Goal: Task Accomplishment & Management: Manage account settings

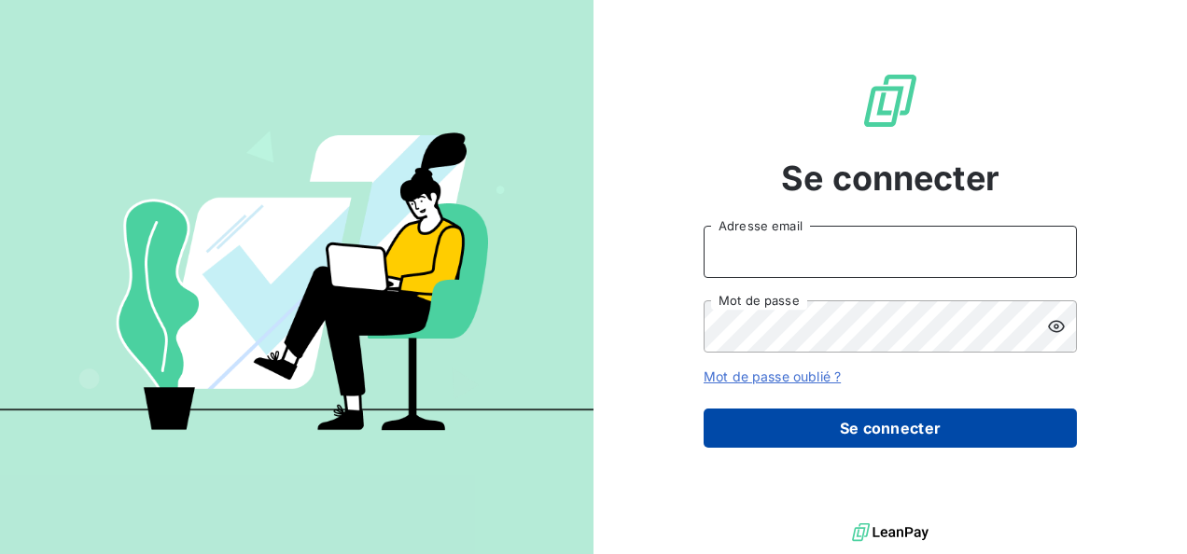
type input "[EMAIL_ADDRESS][DOMAIN_NAME]"
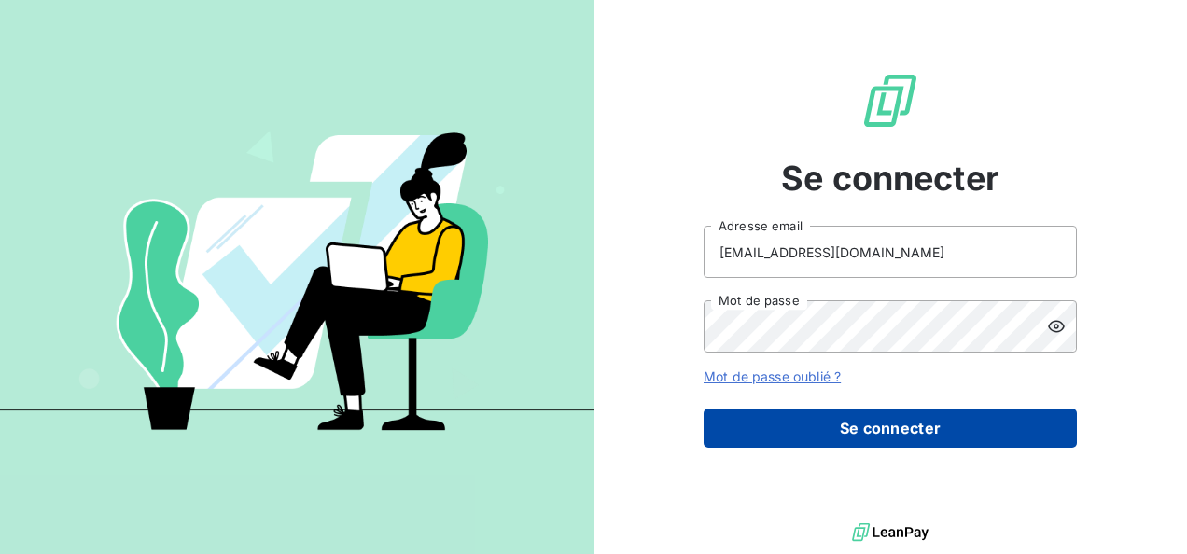
click at [852, 427] on button "Se connecter" at bounding box center [890, 428] width 373 height 39
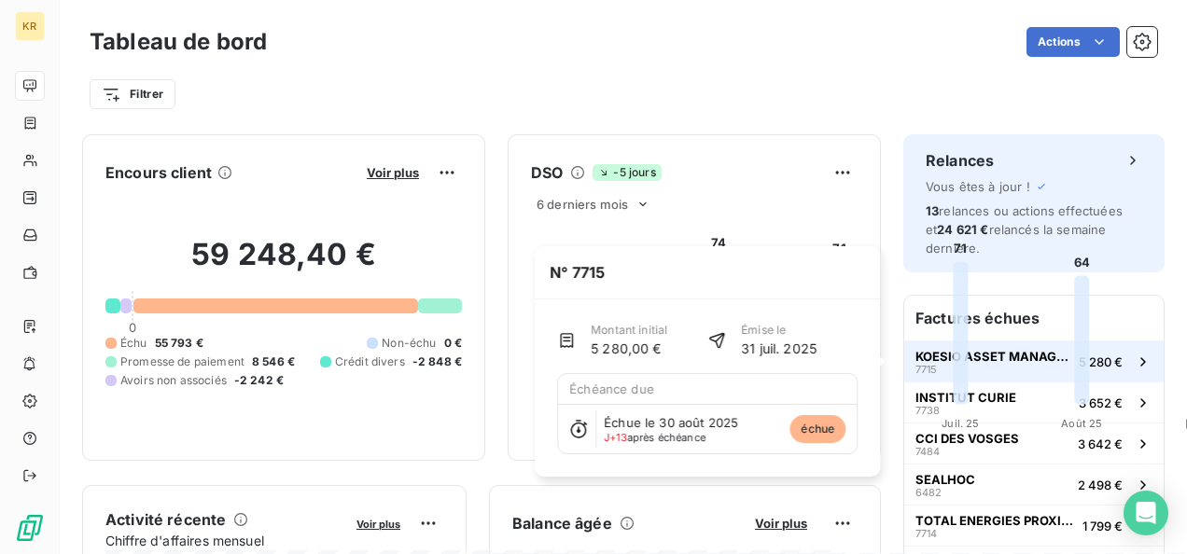
click at [982, 362] on span "KOESIO ASSET MANAGEMENT" at bounding box center [993, 356] width 156 height 15
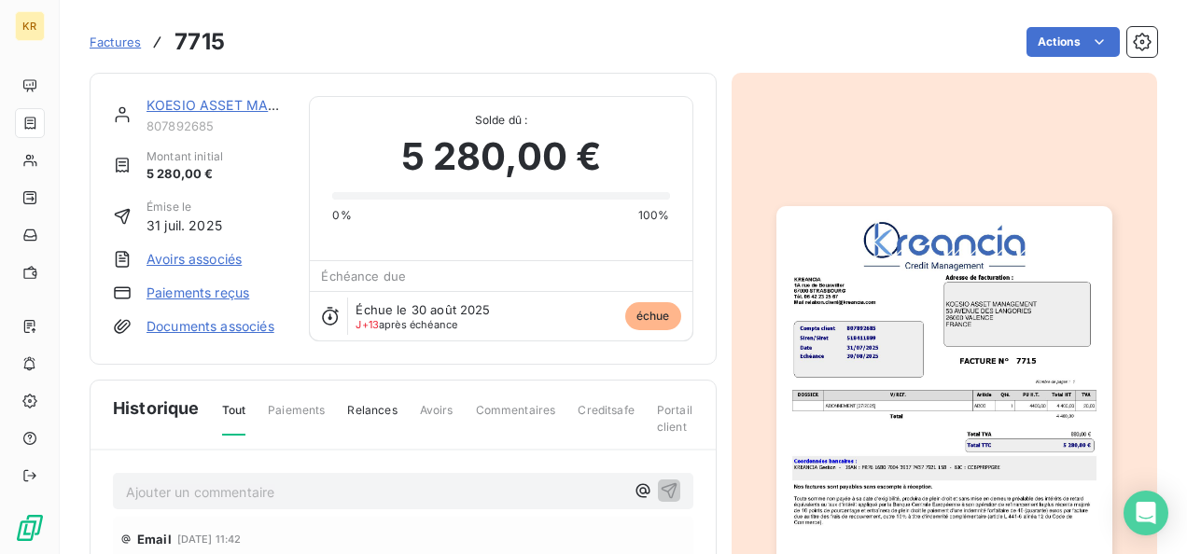
click at [191, 101] on link "KOESIO ASSET MANAGEMENT" at bounding box center [245, 105] width 197 height 16
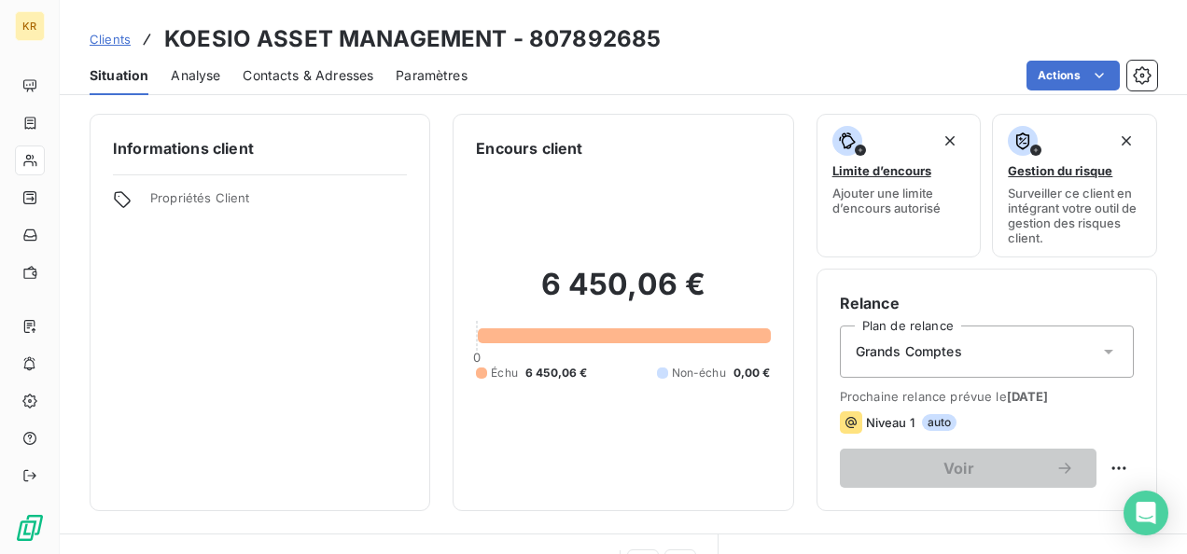
click at [113, 38] on span "Clients" at bounding box center [110, 39] width 41 height 15
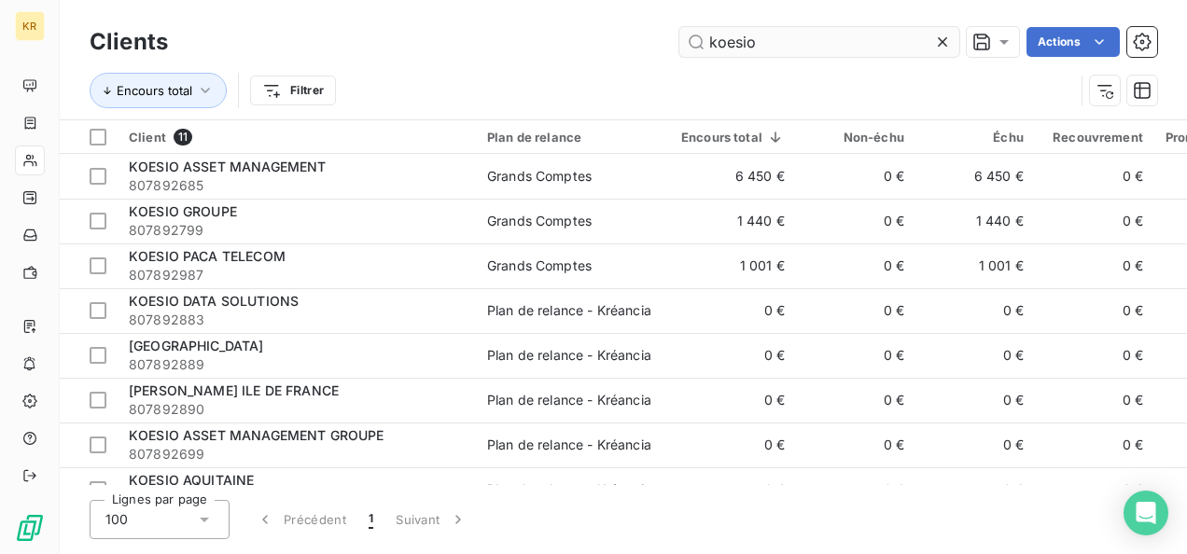
type input "koesio"
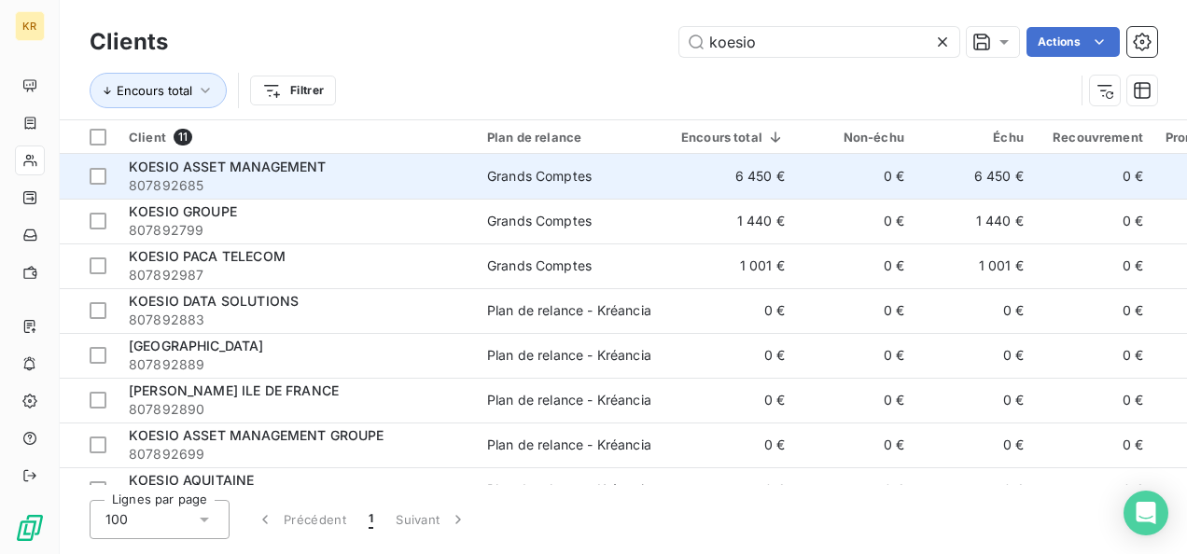
click at [244, 166] on span "KOESIO ASSET MANAGEMENT" at bounding box center [227, 167] width 197 height 16
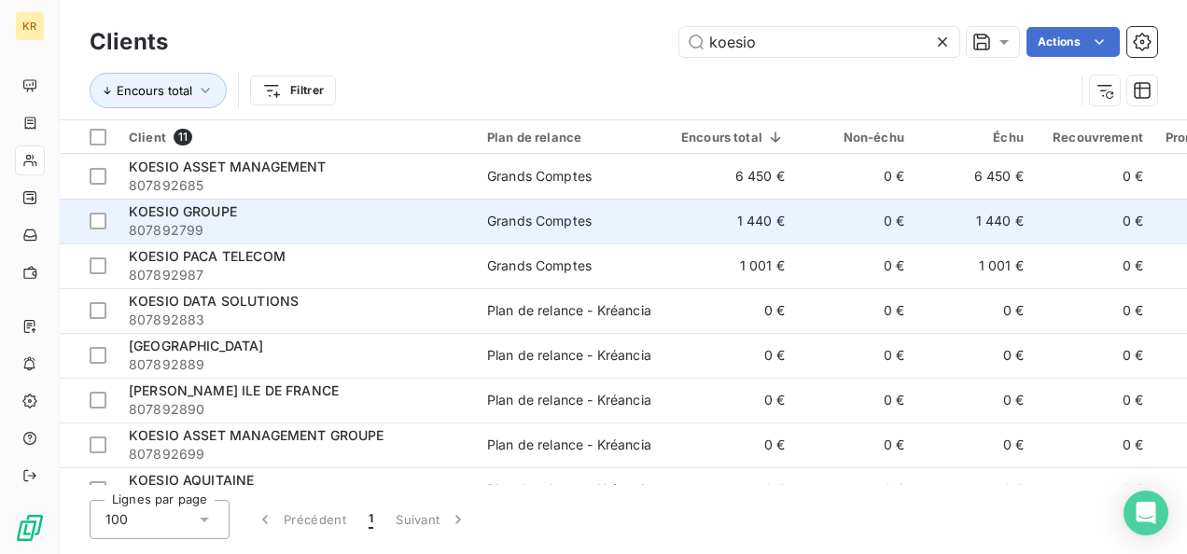
click at [317, 229] on span "807892799" at bounding box center [297, 230] width 336 height 19
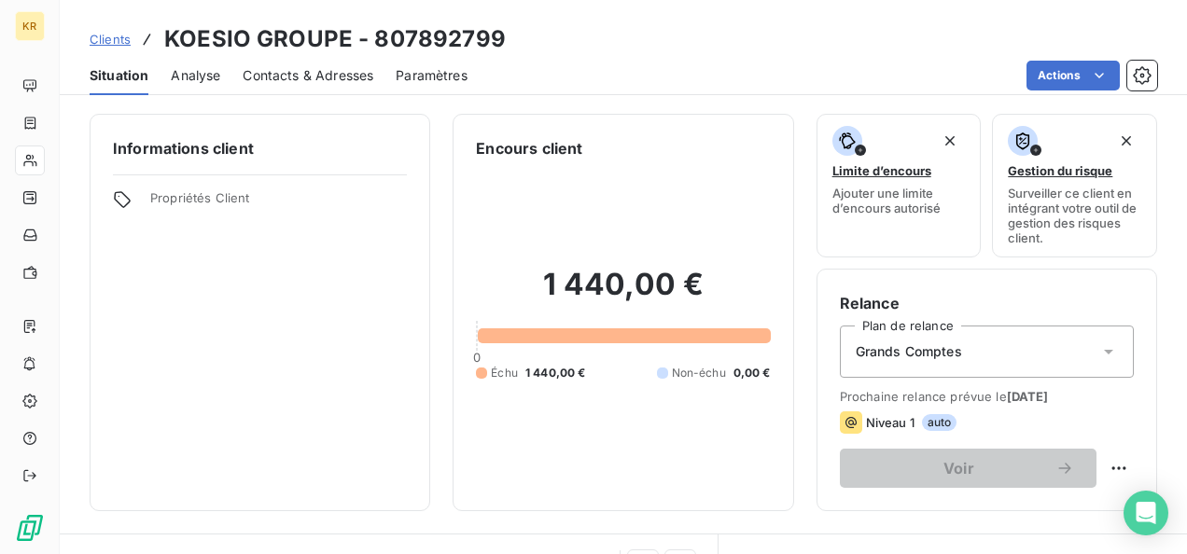
scroll to position [261, 0]
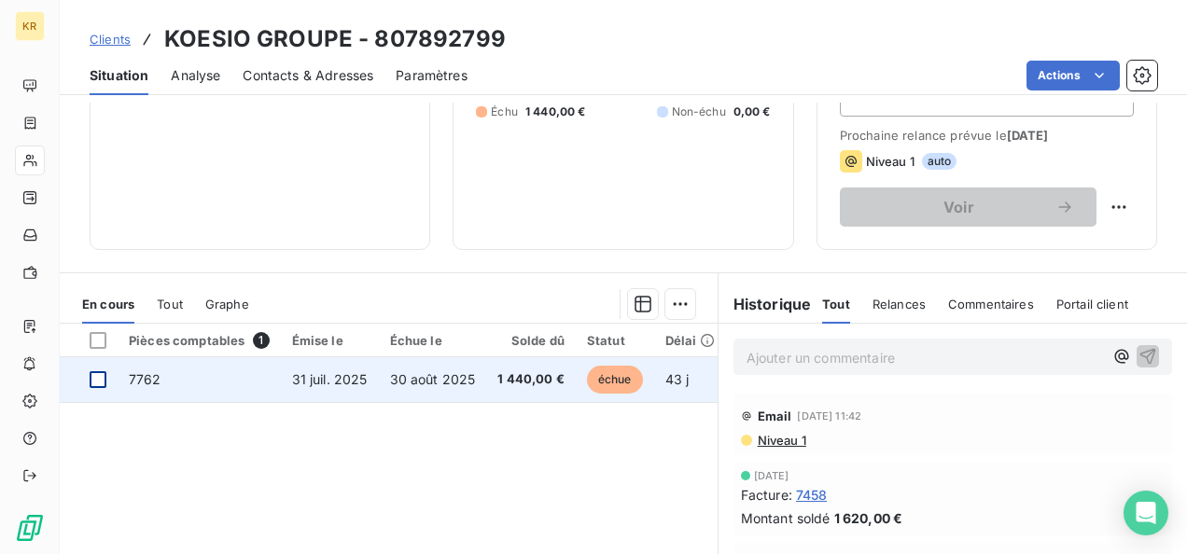
click at [104, 381] on div at bounding box center [98, 379] width 17 height 17
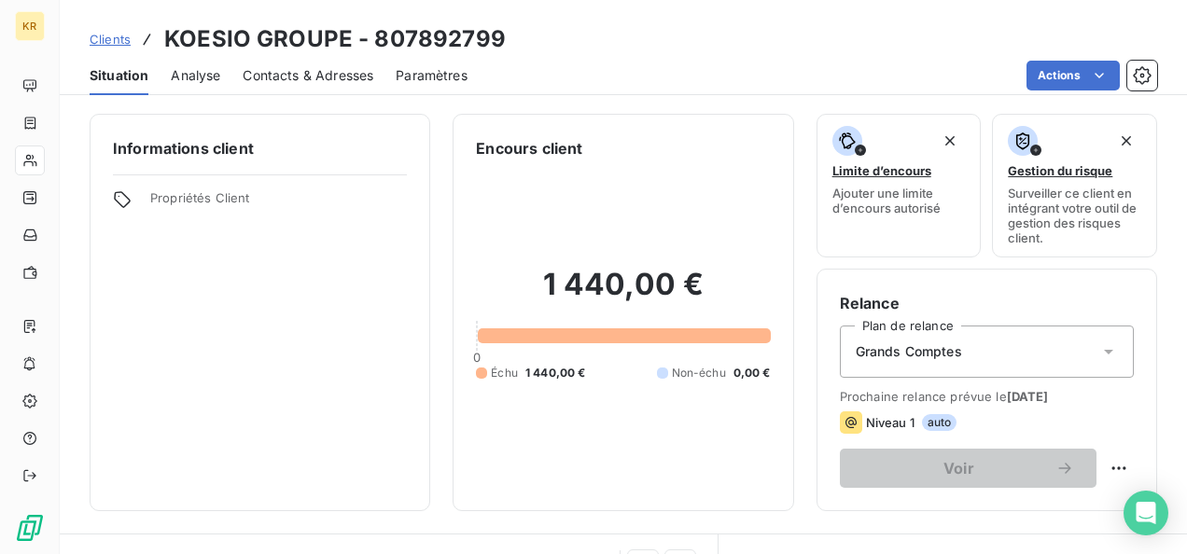
scroll to position [305, 0]
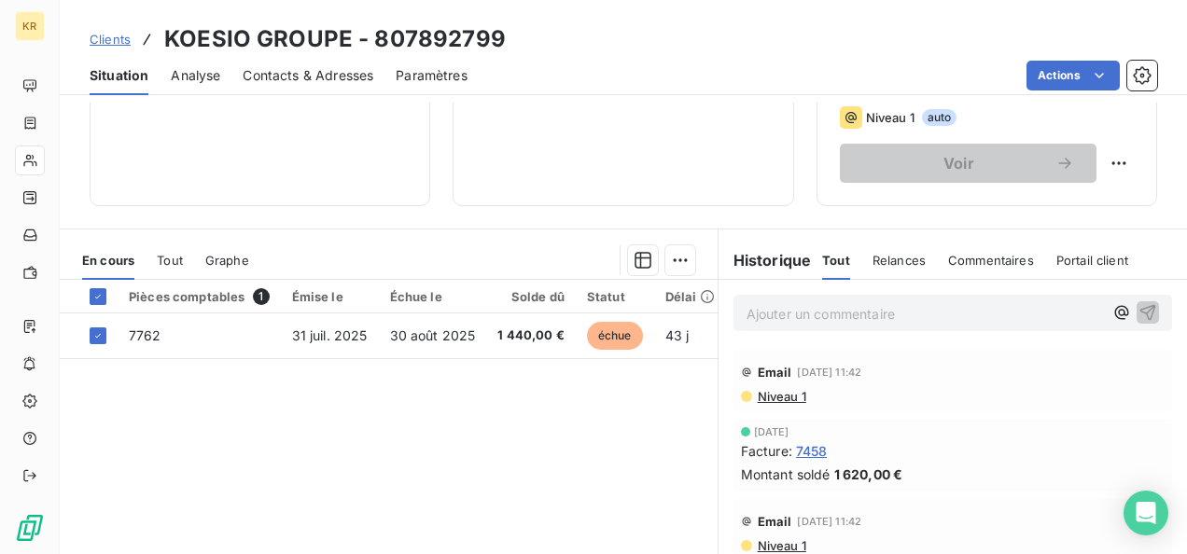
click at [665, 243] on div "En cours Tout Graphe" at bounding box center [389, 260] width 658 height 39
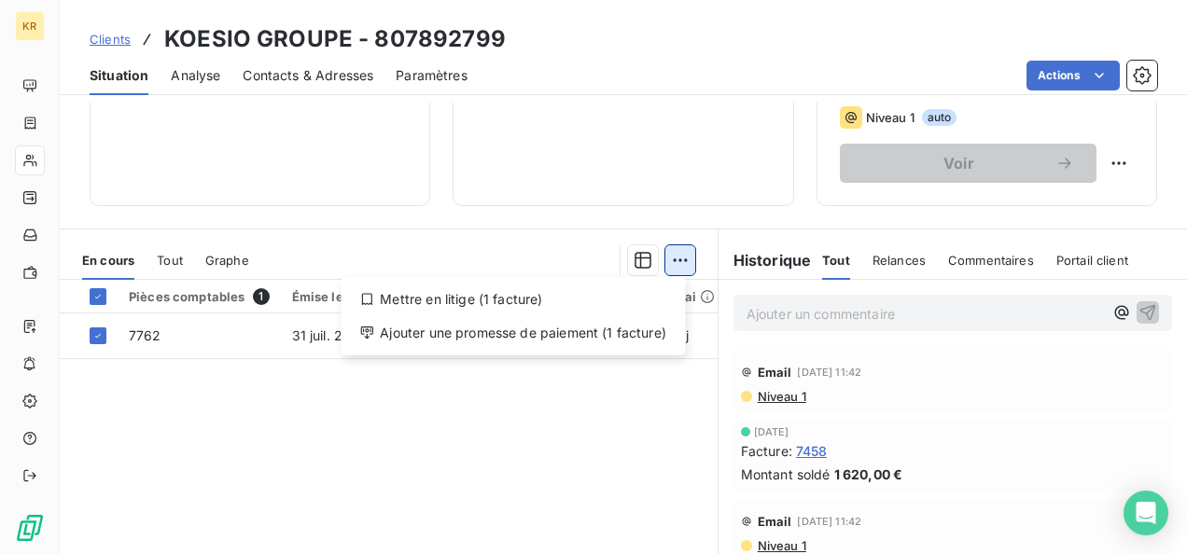
click at [665, 246] on html "KR Clients KOESIO GROUPE - 807892799 Situation Analyse Contacts & Adresses Para…" at bounding box center [593, 277] width 1187 height 554
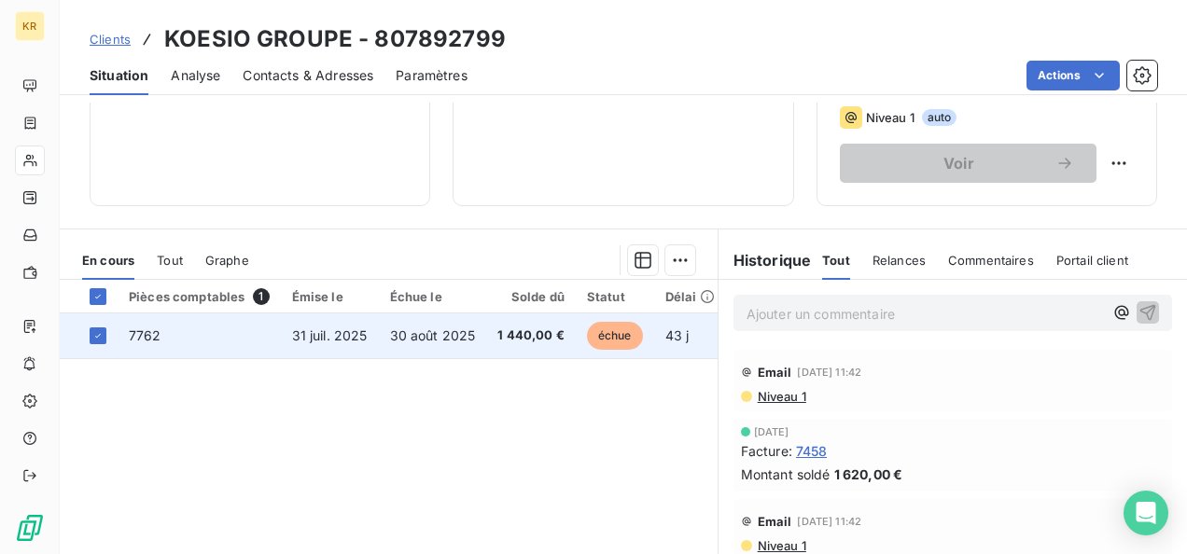
click at [340, 338] on span "31 juil. 2025" at bounding box center [330, 336] width 76 height 16
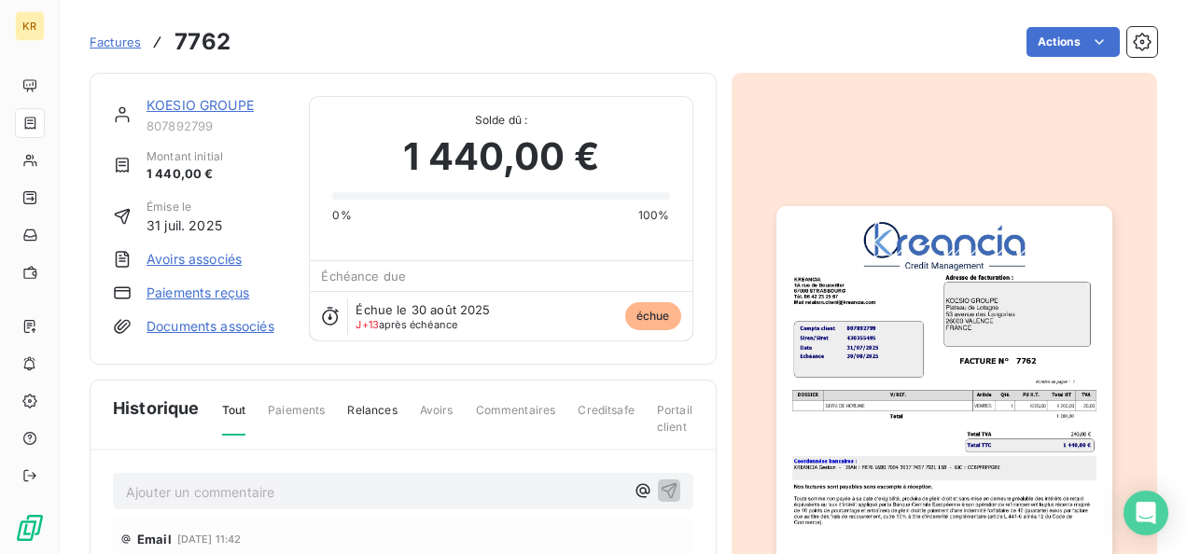
click at [213, 291] on link "Paiements reçus" at bounding box center [198, 293] width 103 height 19
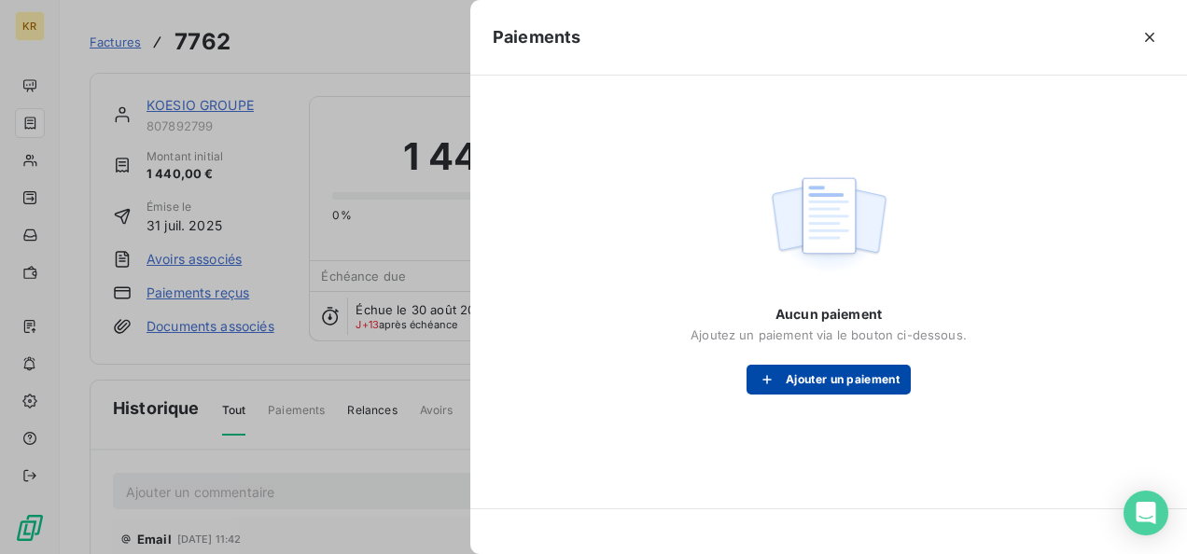
click at [814, 392] on button "Ajouter un paiement" at bounding box center [829, 380] width 164 height 30
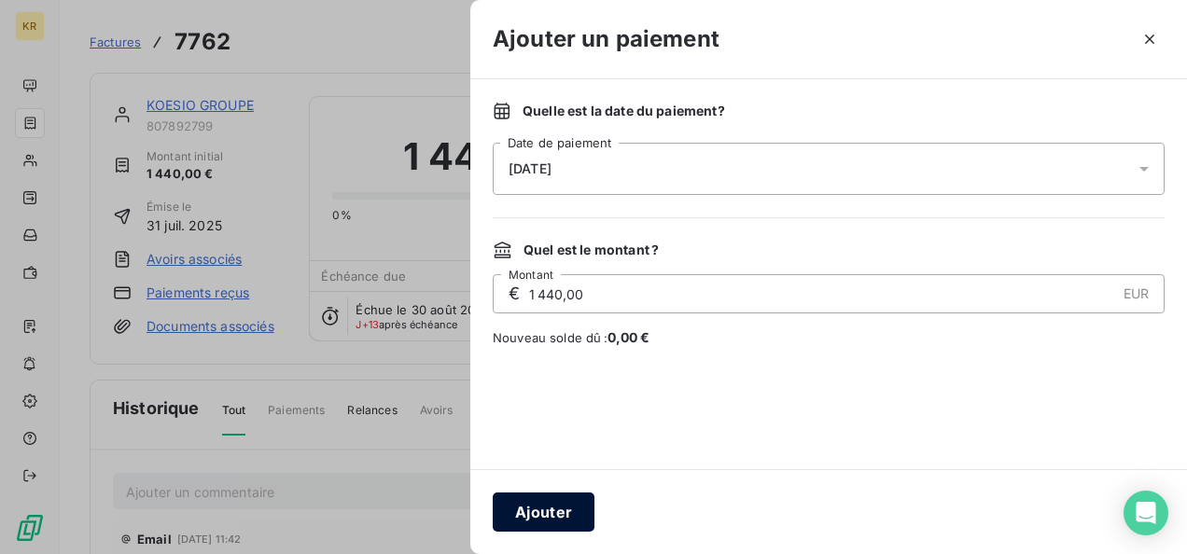
click at [512, 503] on button "Ajouter" at bounding box center [544, 512] width 102 height 39
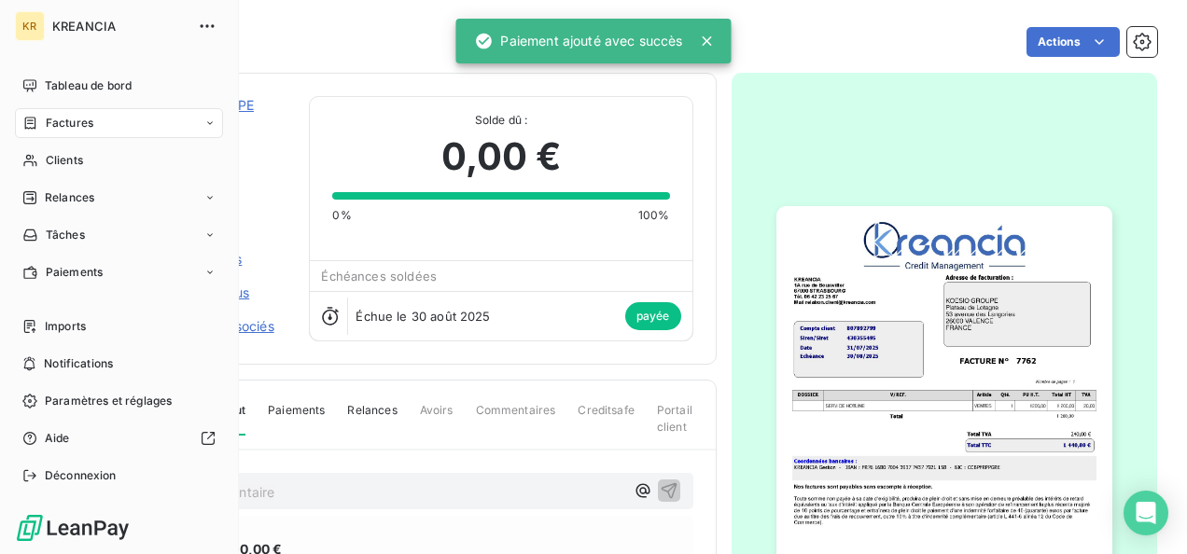
click at [49, 82] on span "Tableau de bord" at bounding box center [88, 85] width 87 height 17
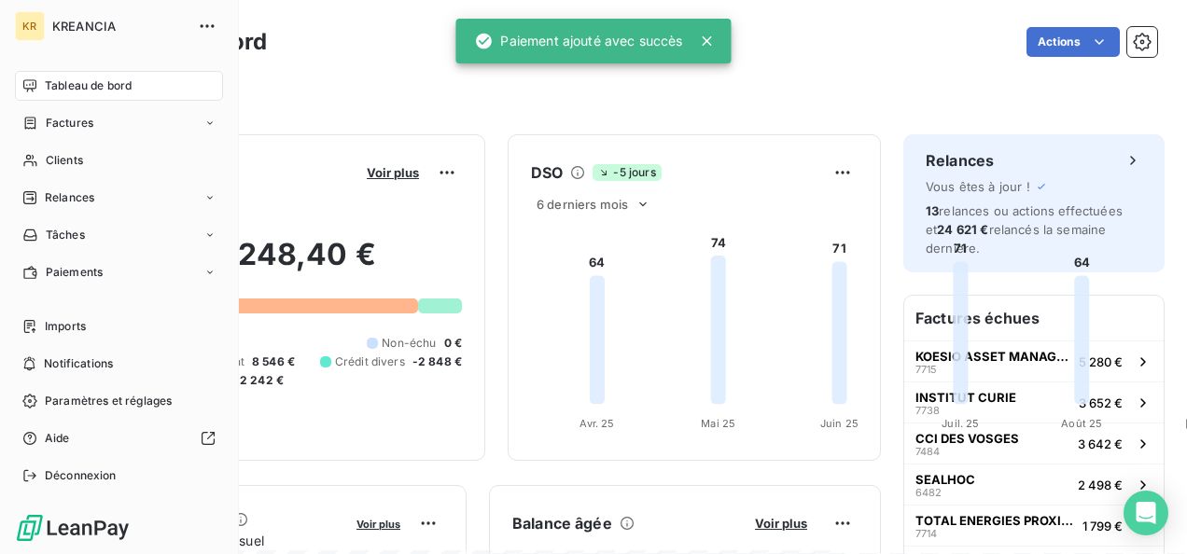
click at [49, 82] on span "Tableau de bord" at bounding box center [88, 85] width 87 height 17
